Goal: Task Accomplishment & Management: Manage account settings

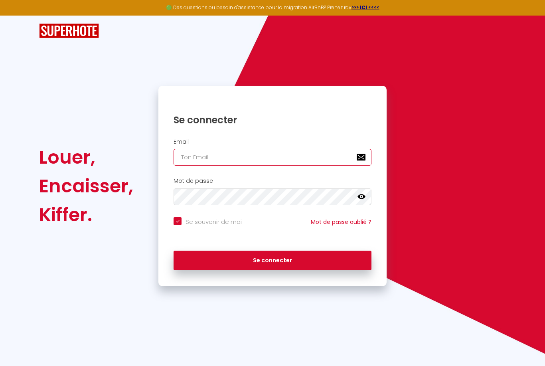
type input "[EMAIL_ADDRESS][DOMAIN_NAME]"
click at [272, 259] on button "Se connecter" at bounding box center [273, 261] width 198 height 20
checkbox input "true"
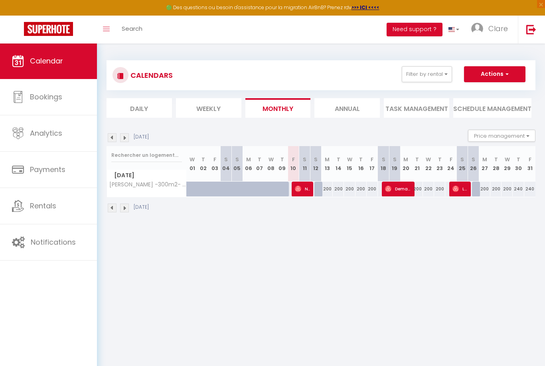
click at [339, 108] on li "Annual" at bounding box center [346, 108] width 65 height 20
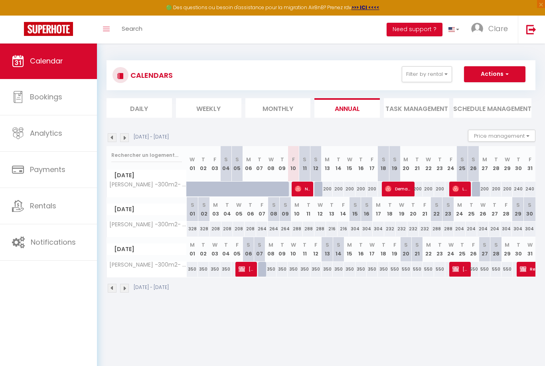
click at [127, 140] on img at bounding box center [124, 137] width 9 height 9
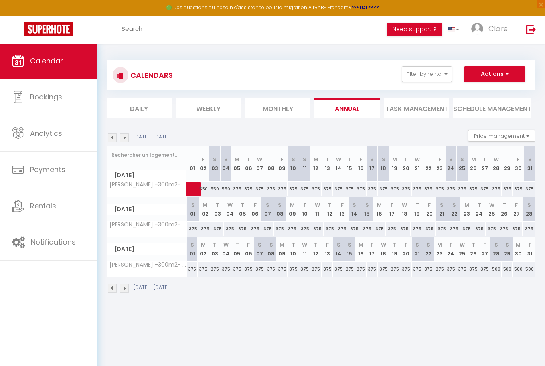
click at [128, 290] on img at bounding box center [124, 288] width 9 height 9
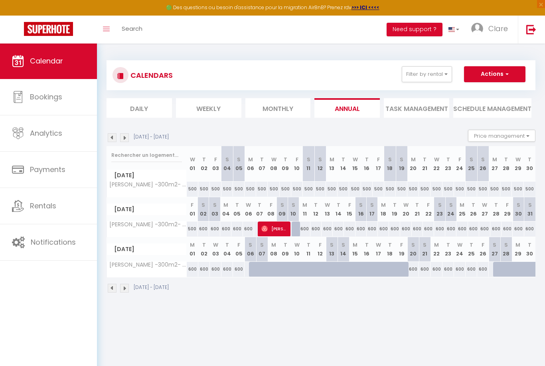
click at [272, 227] on span "[PERSON_NAME]" at bounding box center [274, 228] width 27 height 15
select select "OK"
select select "0"
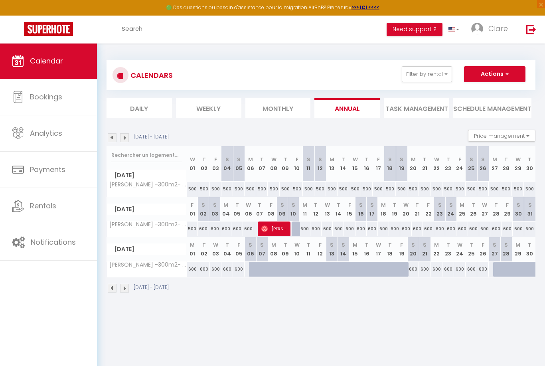
select select "1"
select select
